Goal: Entertainment & Leisure: Consume media (video, audio)

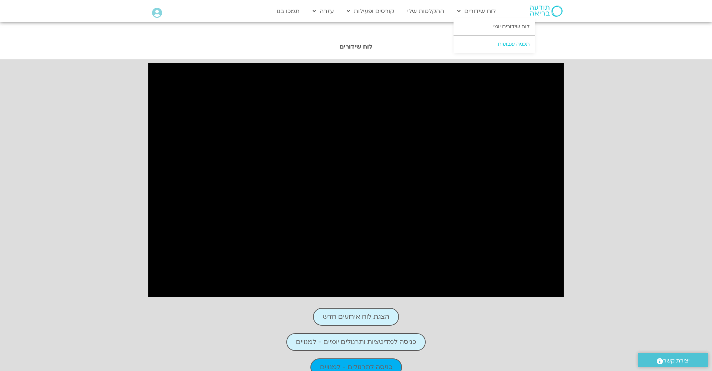
scroll to position [0, 0]
click at [503, 27] on link "לוח שידורים יומי" at bounding box center [494, 26] width 82 height 17
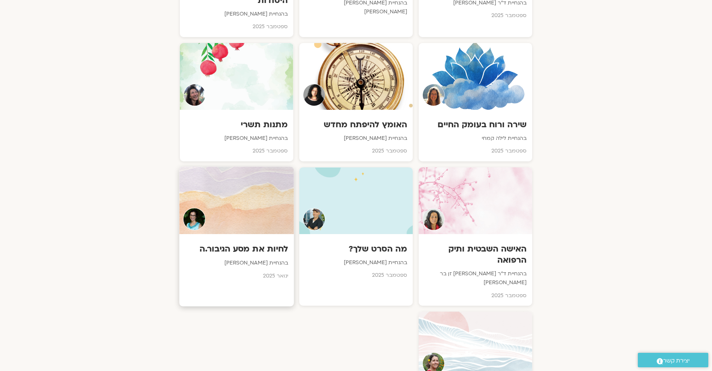
scroll to position [534, 0]
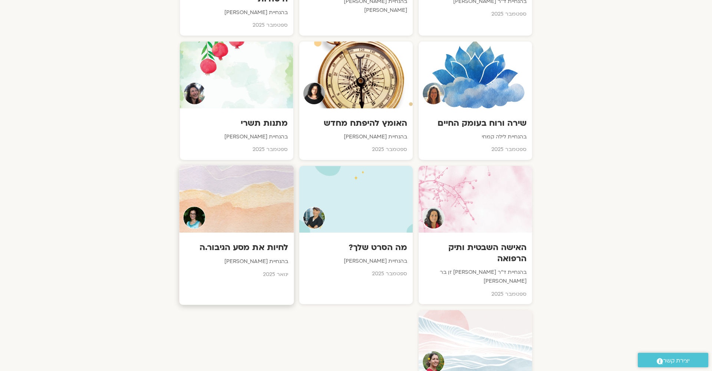
click at [248, 196] on div at bounding box center [236, 198] width 115 height 67
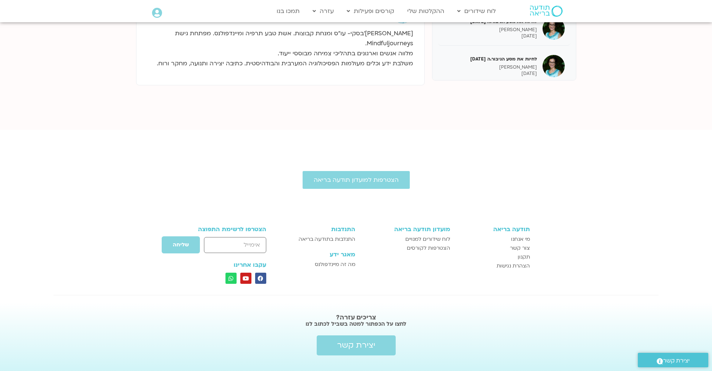
scroll to position [263, 0]
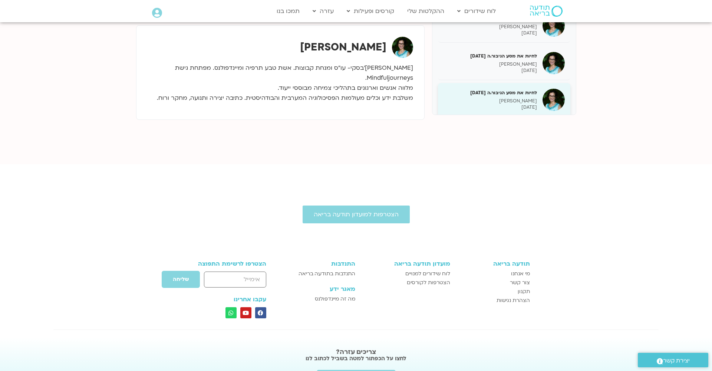
click at [504, 89] on h5 "לחיות את מסע הגיבור.ה 16.9.25" at bounding box center [489, 92] width 93 height 7
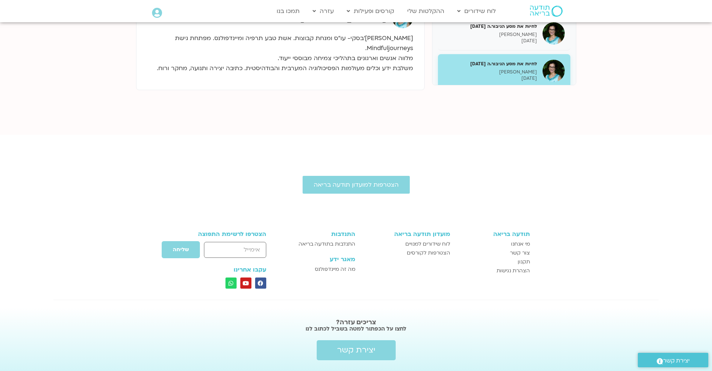
scroll to position [288, 0]
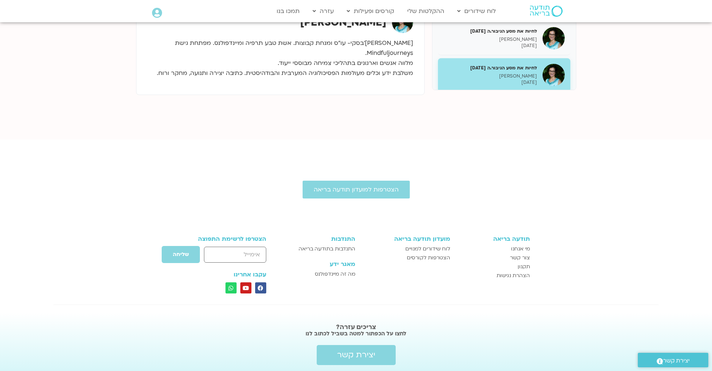
click at [476, 79] on p "16/09/2025" at bounding box center [489, 82] width 93 height 6
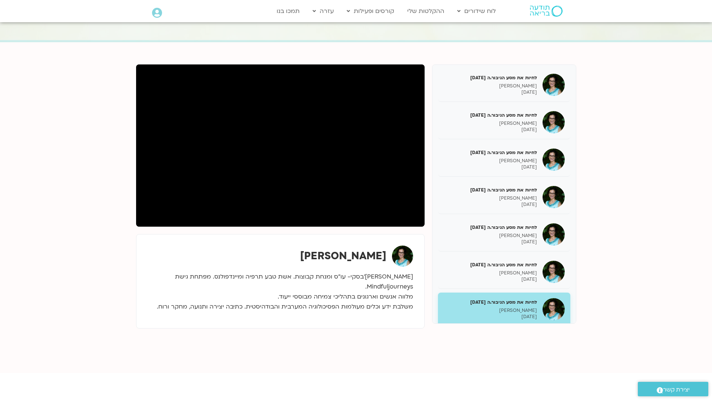
scroll to position [0, 0]
